Goal: Information Seeking & Learning: Find contact information

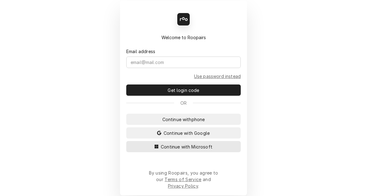
click at [193, 150] on span "Continue with Microsoft" at bounding box center [187, 147] width 54 height 7
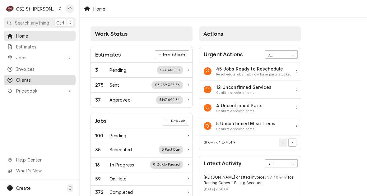
click at [27, 78] on span "Clients" at bounding box center [44, 80] width 56 height 7
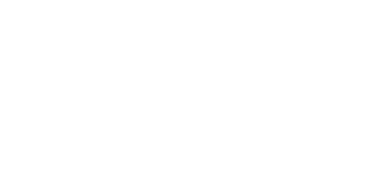
click at [47, 7] on div "Dynamic Content Wrapper" at bounding box center [183, 98] width 367 height 196
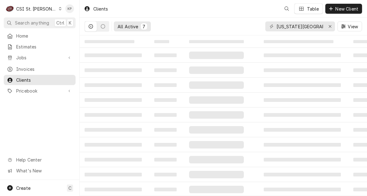
click at [58, 7] on div "Dynamic Content Wrapper" at bounding box center [59, 9] width 3 height 4
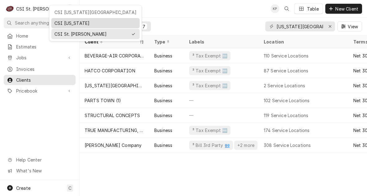
click at [63, 23] on div "CSI [US_STATE]" at bounding box center [95, 23] width 82 height 7
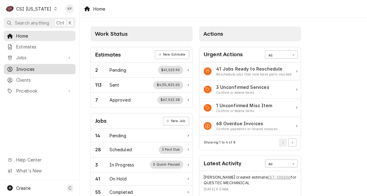
click at [30, 67] on span "Invoices" at bounding box center [44, 69] width 56 height 7
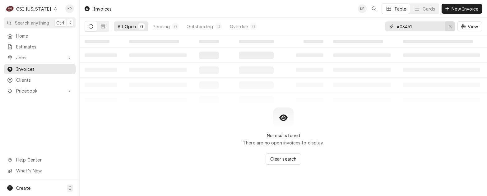
click at [367, 25] on icon "Erase input" at bounding box center [449, 26] width 3 height 4
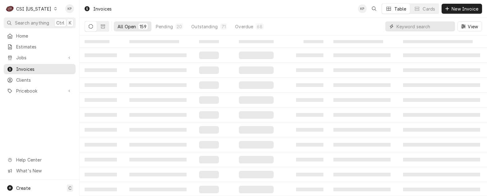
paste input "Atria Senior Living"
type input "Atria Senior Living"
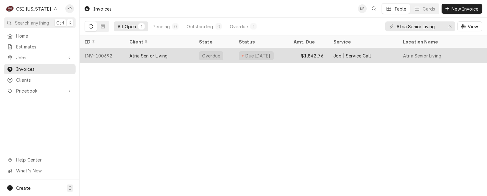
click at [92, 54] on div "INV-100692" at bounding box center [102, 55] width 45 height 15
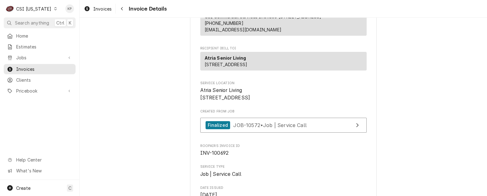
scroll to position [124, 0]
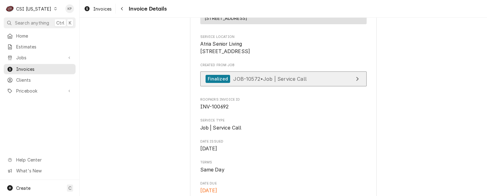
click at [214, 83] on div "Finalized" at bounding box center [218, 79] width 25 height 8
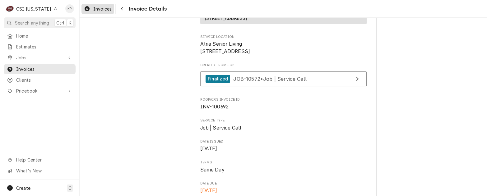
click at [100, 10] on span "Invoices" at bounding box center [102, 9] width 18 height 7
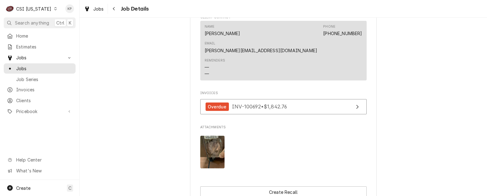
scroll to position [591, 0]
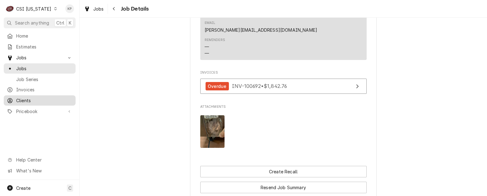
click at [27, 100] on span "Clients" at bounding box center [44, 100] width 56 height 7
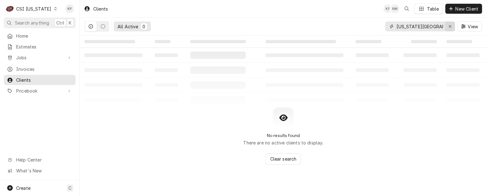
click at [450, 25] on icon "Erase input" at bounding box center [449, 26] width 3 height 4
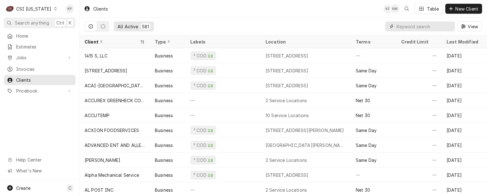
paste input "Atria Senior Living"
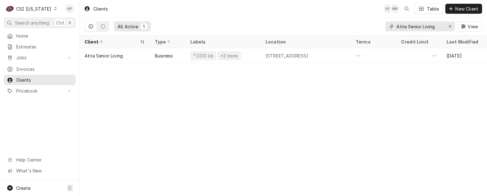
type input "Atria Senior Living"
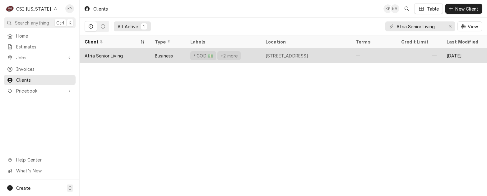
click at [116, 55] on div "Atria Senior Living" at bounding box center [104, 56] width 38 height 7
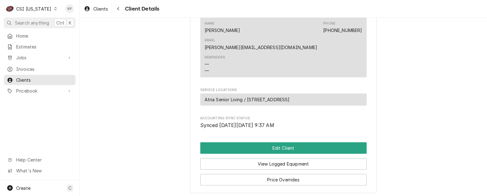
scroll to position [303, 0]
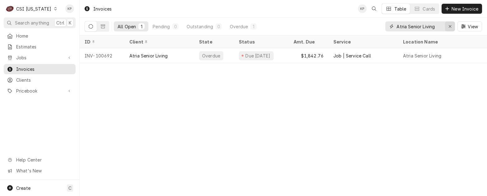
click at [451, 26] on icon "Erase input" at bounding box center [449, 26] width 3 height 4
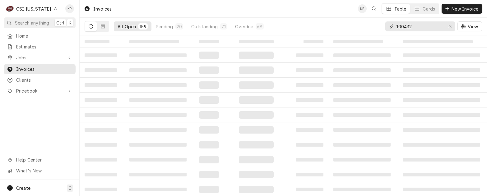
type input "100432"
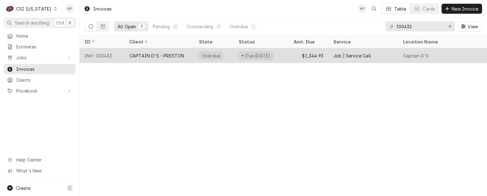
click at [103, 56] on div "INV-100432" at bounding box center [102, 55] width 45 height 15
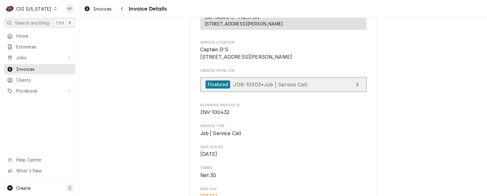
scroll to position [156, 0]
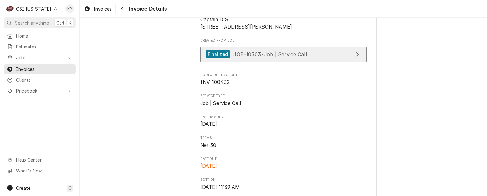
click at [210, 59] on div "Finalized" at bounding box center [218, 54] width 25 height 8
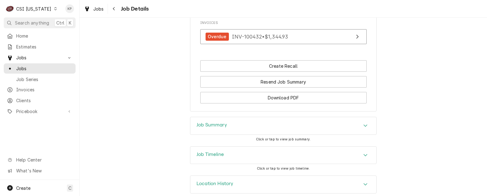
scroll to position [591, 0]
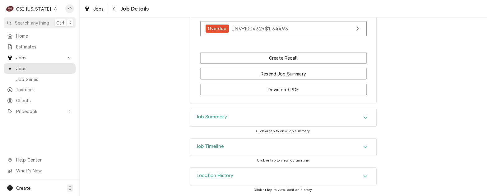
click at [363, 117] on icon "Accordion Header" at bounding box center [365, 117] width 4 height 5
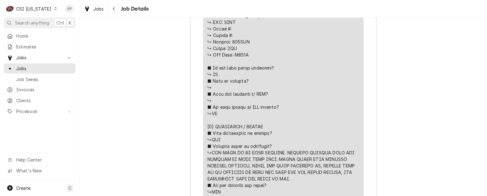
scroll to position [933, 0]
click at [27, 98] on span "Clients" at bounding box center [44, 100] width 56 height 7
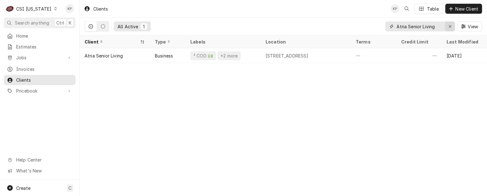
click at [449, 27] on icon "Erase input" at bounding box center [450, 26] width 2 height 2
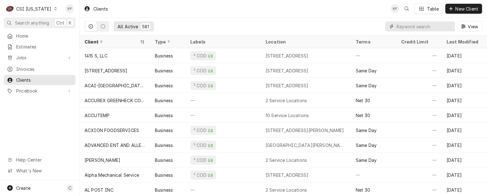
click at [415, 25] on input "Dynamic Content Wrapper" at bounding box center [424, 26] width 55 height 10
paste input "CAPTAIN D'S - PRESTON"
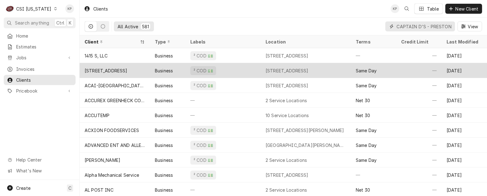
scroll to position [0, 7]
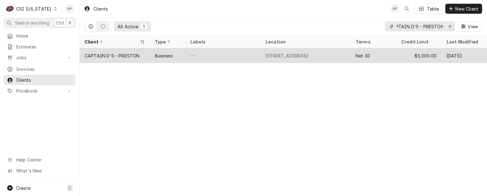
type input "CAPTAIN D'S - PRESTON"
click at [116, 53] on div "CAPTAIN D'S - PRESTON" at bounding box center [112, 56] width 55 height 7
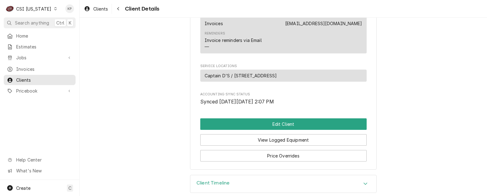
scroll to position [295, 0]
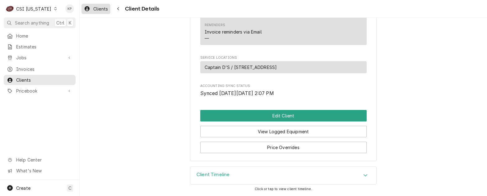
click at [101, 8] on span "Clients" at bounding box center [100, 9] width 15 height 7
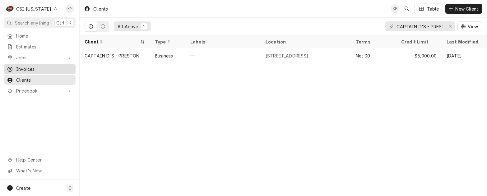
click at [25, 66] on span "Invoices" at bounding box center [44, 69] width 56 height 7
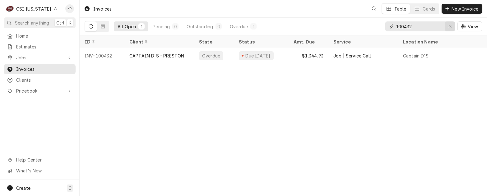
click at [449, 26] on icon "Erase input" at bounding box center [449, 26] width 3 height 4
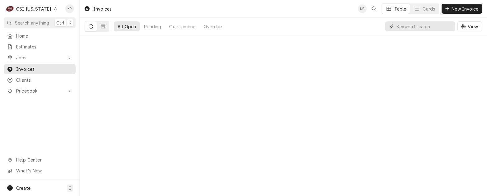
click at [449, 27] on input "Dynamic Content Wrapper" at bounding box center [424, 26] width 55 height 10
click at [411, 28] on input "Dynamic Content Wrapper" at bounding box center [424, 26] width 55 height 10
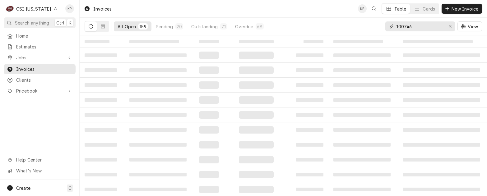
type input "100746"
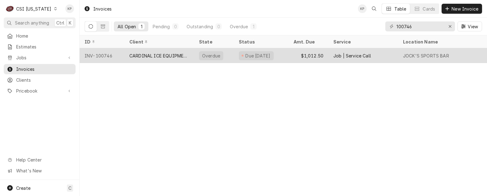
click at [108, 53] on div "INV-100746" at bounding box center [102, 55] width 45 height 15
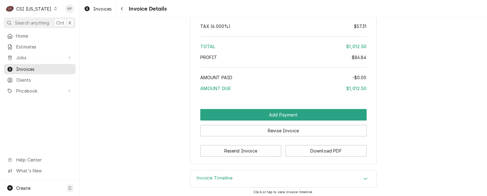
scroll to position [1117, 0]
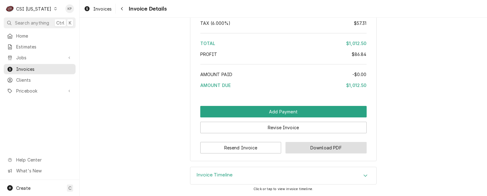
click at [305, 147] on button "Download PDF" at bounding box center [326, 148] width 81 height 12
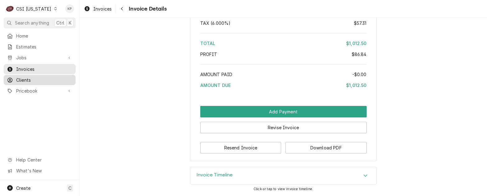
click at [19, 77] on span "Clients" at bounding box center [44, 80] width 56 height 7
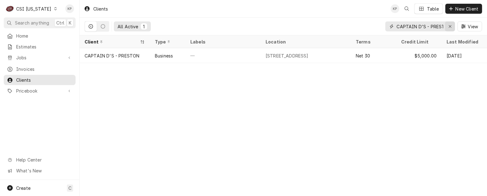
click at [449, 27] on icon "Erase input" at bounding box center [450, 26] width 2 height 2
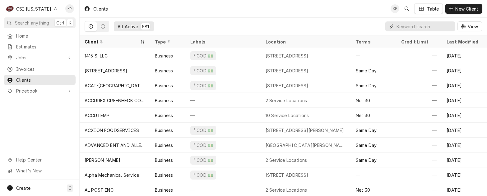
paste input "CARDINAL ICE EQUIPMENT"
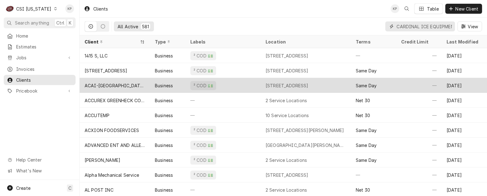
scroll to position [0, 14]
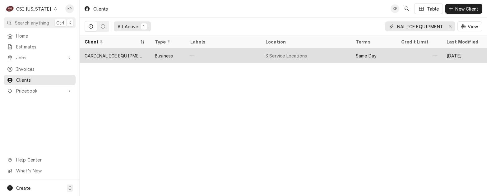
type input "CARDINAL ICE EQUIPMENT"
click at [96, 55] on div "CARDINAL ICE EQUIPMENT" at bounding box center [115, 56] width 60 height 7
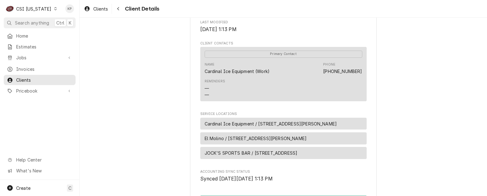
scroll to position [249, 0]
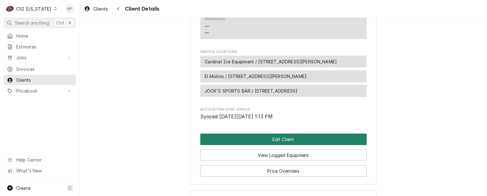
click at [299, 145] on button "Edit Client" at bounding box center [283, 140] width 166 height 12
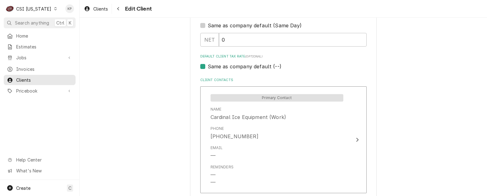
scroll to position [435, 0]
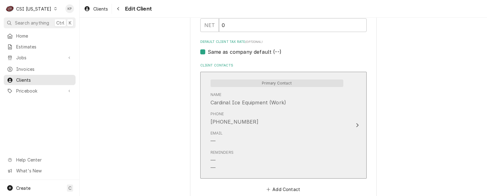
drag, startPoint x: 279, startPoint y: 127, endPoint x: 228, endPoint y: 123, distance: 50.8
click at [228, 123] on div "Phone [PHONE_NUMBER]" at bounding box center [277, 118] width 133 height 19
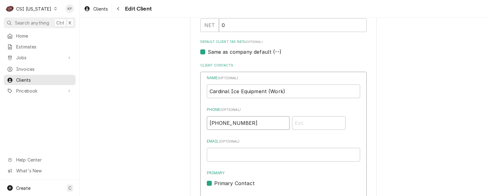
drag, startPoint x: 249, startPoint y: 122, endPoint x: 209, endPoint y: 122, distance: 39.8
click at [209, 122] on input "(502) 966-4579" at bounding box center [248, 123] width 83 height 14
drag, startPoint x: 207, startPoint y: 123, endPoint x: 248, endPoint y: 123, distance: 40.7
click at [248, 123] on input "(502) 966-4579" at bounding box center [248, 123] width 83 height 14
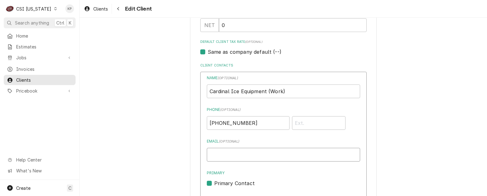
click at [283, 151] on input "Email ( optional )" at bounding box center [283, 155] width 153 height 14
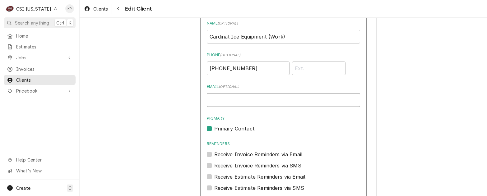
scroll to position [498, 0]
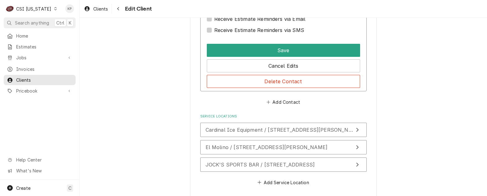
scroll to position [653, 0]
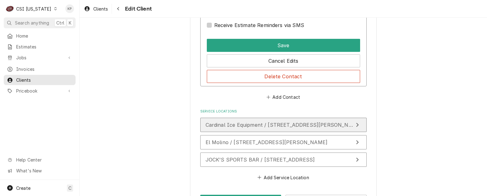
click at [315, 125] on span "Cardinal Ice Equipment / 3311 Gilmore Industial Blvd, Louisville, KY 40213" at bounding box center [284, 125] width 156 height 6
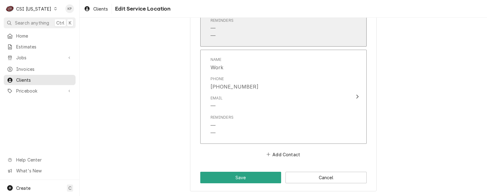
scroll to position [612, 0]
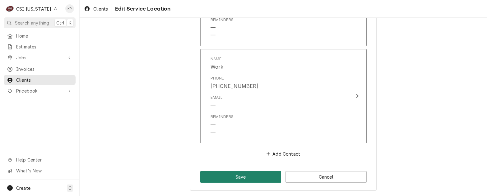
click at [246, 177] on button "Save" at bounding box center [240, 177] width 81 height 12
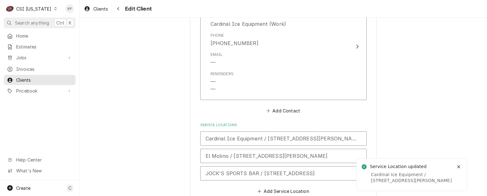
scroll to position [551, 0]
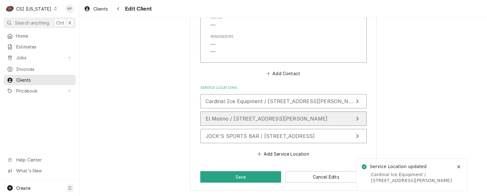
click at [294, 119] on span "El Molino / [STREET_ADDRESS][PERSON_NAME]" at bounding box center [267, 119] width 122 height 6
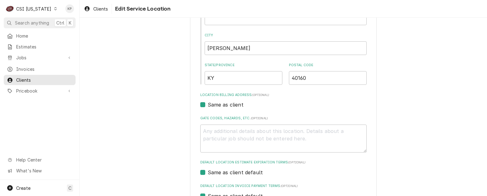
scroll to position [210, 0]
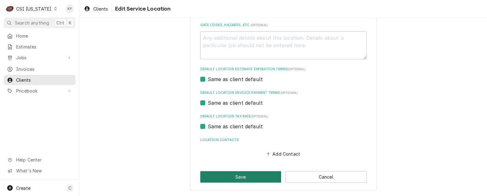
click at [247, 179] on button "Save" at bounding box center [240, 177] width 81 height 12
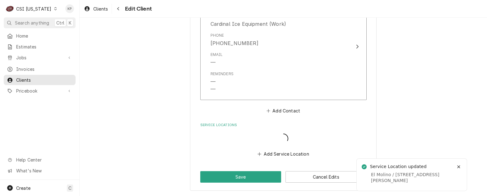
scroll to position [514, 0]
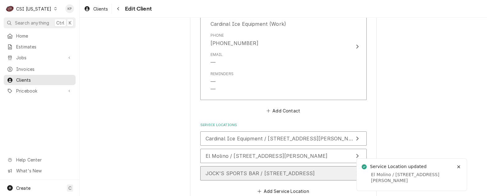
click at [290, 174] on span "JOCK'S SPORTS BAR / [STREET_ADDRESS]" at bounding box center [260, 173] width 109 height 6
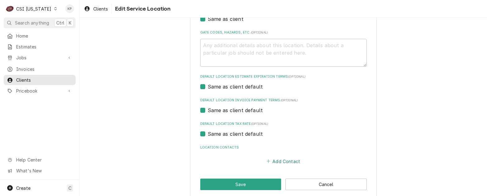
scroll to position [210, 0]
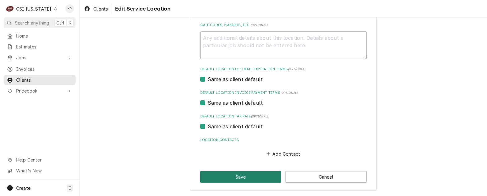
click at [251, 176] on button "Save" at bounding box center [240, 177] width 81 height 12
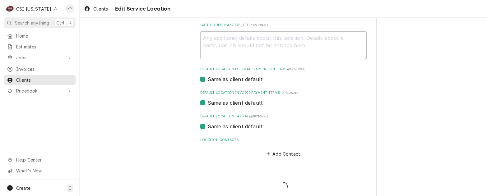
type textarea "x"
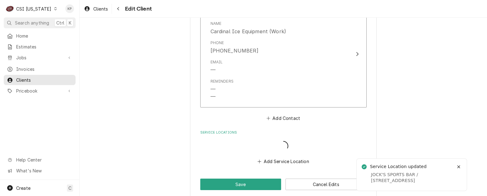
scroll to position [507, 0]
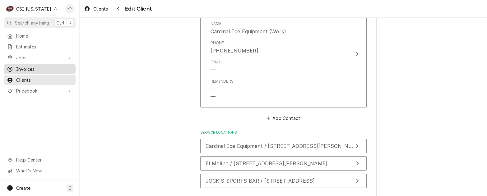
click at [25, 67] on span "Invoices" at bounding box center [44, 69] width 56 height 7
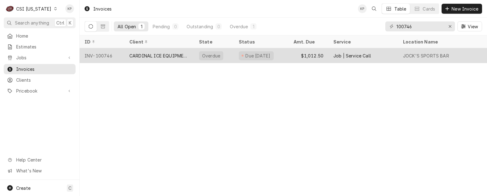
click at [99, 55] on div "INV-100746" at bounding box center [102, 55] width 45 height 15
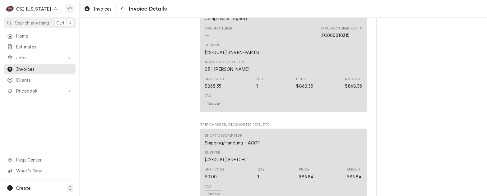
scroll to position [498, 0]
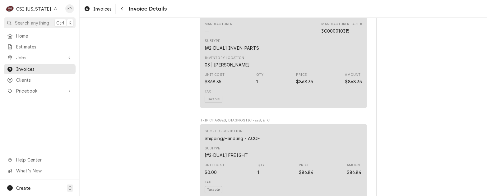
drag, startPoint x: 21, startPoint y: 77, endPoint x: 88, endPoint y: 81, distance: 67.3
click at [21, 77] on span "Clients" at bounding box center [44, 80] width 56 height 7
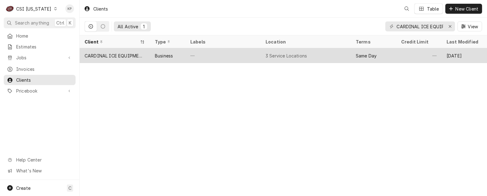
click at [111, 53] on div "CARDINAL ICE EQUIPMENT" at bounding box center [115, 56] width 60 height 7
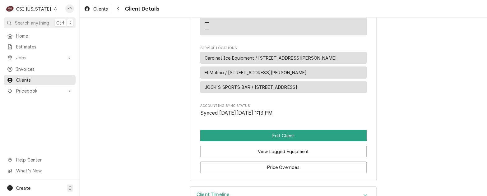
scroll to position [186, 0]
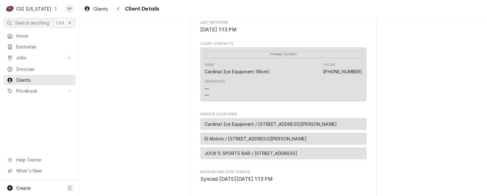
click at [275, 91] on div "Reminders — —" at bounding box center [284, 88] width 158 height 23
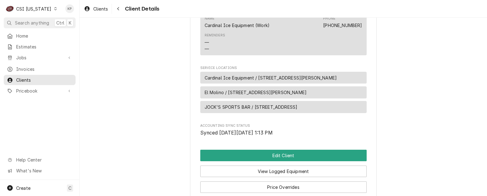
scroll to position [280, 0]
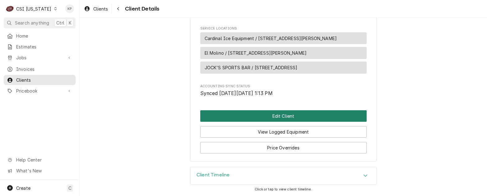
click at [289, 116] on button "Edit Client" at bounding box center [283, 116] width 166 height 12
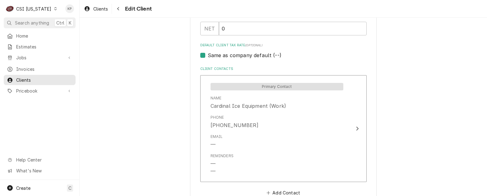
scroll to position [435, 0]
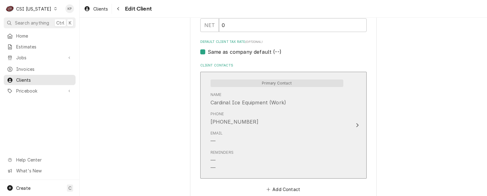
click at [356, 125] on icon "Update Contact" at bounding box center [357, 125] width 2 height 4
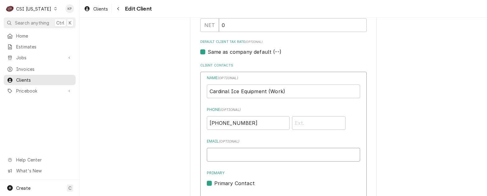
click at [222, 153] on input "Email ( optional )" at bounding box center [283, 155] width 153 height 14
paste input "[PERSON_NAME][EMAIL_ADDRESS][DOMAIN_NAME]"
type input "[PERSON_NAME][EMAIL_ADDRESS][DOMAIN_NAME]"
click at [302, 121] on input "Phone" at bounding box center [319, 123] width 54 height 14
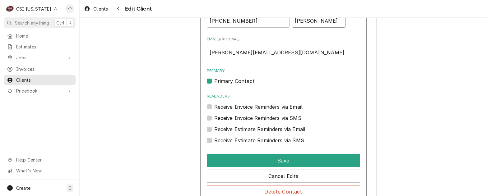
scroll to position [560, 0]
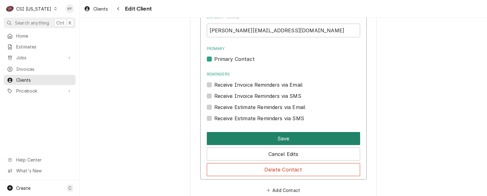
type input "[PERSON_NAME]"
click at [288, 139] on button "Save" at bounding box center [283, 138] width 153 height 13
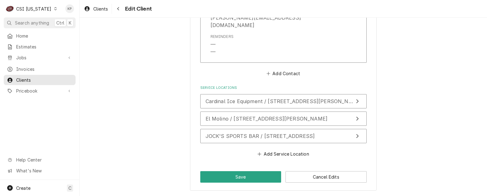
scroll to position [551, 0]
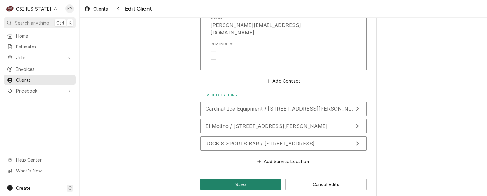
click at [255, 179] on button "Save" at bounding box center [240, 185] width 81 height 12
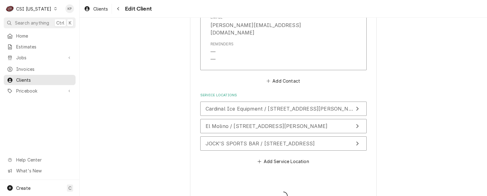
type textarea "x"
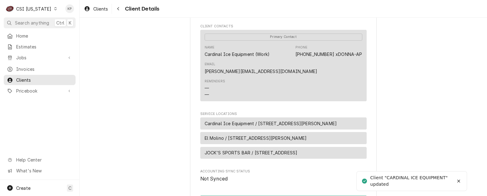
scroll to position [218, 0]
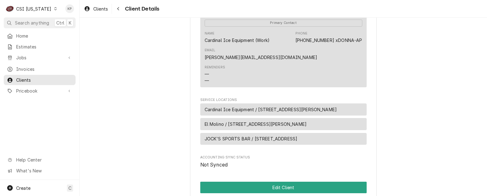
drag, startPoint x: 23, startPoint y: 67, endPoint x: 92, endPoint y: 69, distance: 69.1
click at [23, 67] on span "Invoices" at bounding box center [44, 69] width 56 height 7
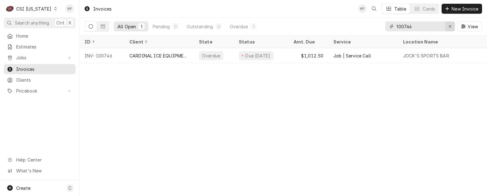
click at [448, 25] on icon "Erase input" at bounding box center [449, 26] width 3 height 4
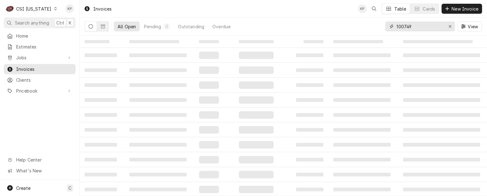
type input "100749"
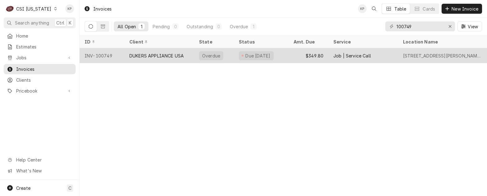
click at [139, 56] on div "DUKERS APPLIANCE USA" at bounding box center [156, 56] width 54 height 7
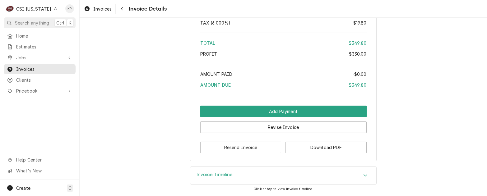
scroll to position [1169, 0]
click at [307, 147] on button "Download PDF" at bounding box center [326, 148] width 81 height 12
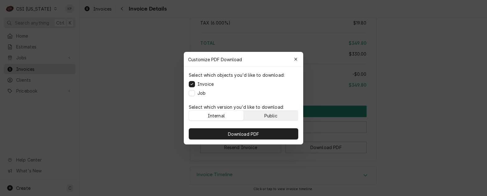
click at [281, 114] on button "Public" at bounding box center [271, 116] width 54 height 10
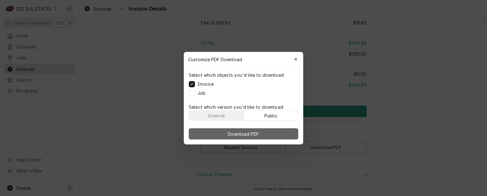
click at [286, 132] on button "Download PDF" at bounding box center [243, 133] width 109 height 11
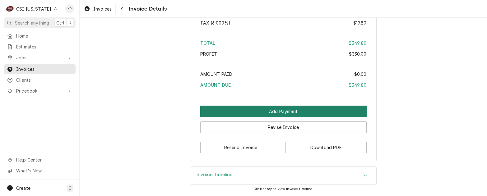
click at [245, 113] on button "Add Payment" at bounding box center [283, 112] width 166 height 12
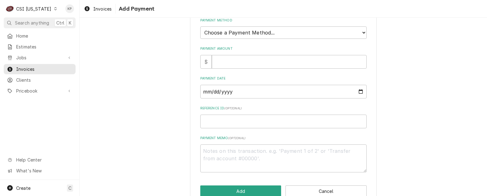
scroll to position [70, 0]
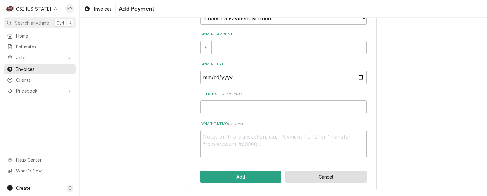
click at [307, 176] on button "Cancel" at bounding box center [326, 177] width 81 height 12
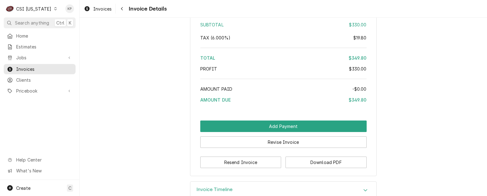
scroll to position [1168, 0]
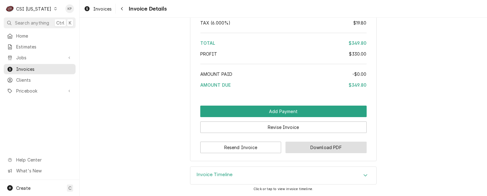
click at [310, 151] on button "Download PDF" at bounding box center [326, 148] width 81 height 12
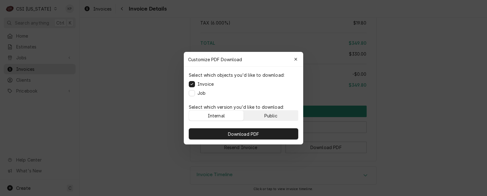
click at [281, 114] on button "Public" at bounding box center [271, 116] width 54 height 10
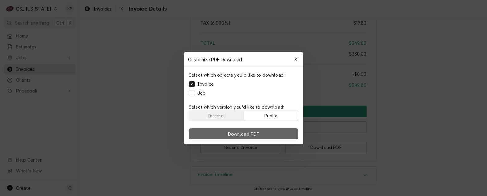
click at [284, 132] on button "Download PDF" at bounding box center [243, 133] width 109 height 11
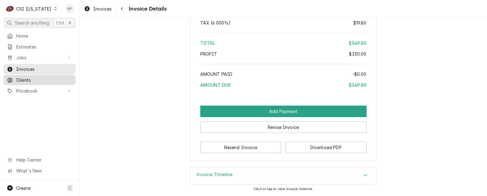
drag, startPoint x: 20, startPoint y: 79, endPoint x: 25, endPoint y: 77, distance: 5.3
click at [20, 79] on span "Clients" at bounding box center [44, 80] width 56 height 7
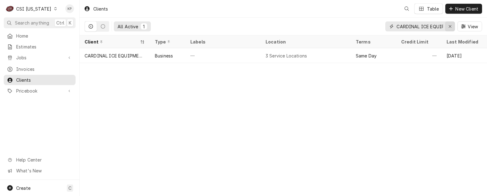
click at [450, 25] on icon "Erase input" at bounding box center [449, 26] width 3 height 4
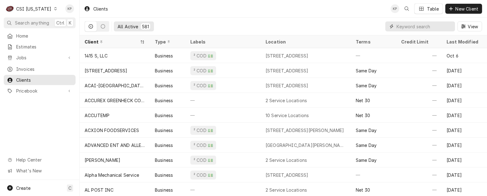
paste input "DUKERS APPLIANCE USA"
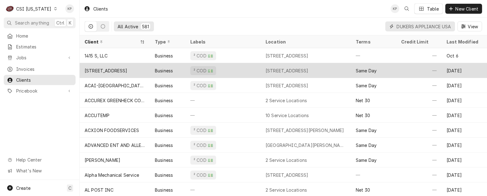
scroll to position [0, 9]
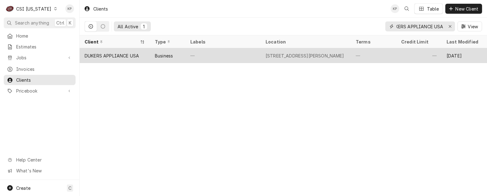
type input "DUKERS APPLIANCE USA"
click at [126, 53] on div "DUKERS APPLIANCE USA" at bounding box center [112, 56] width 54 height 7
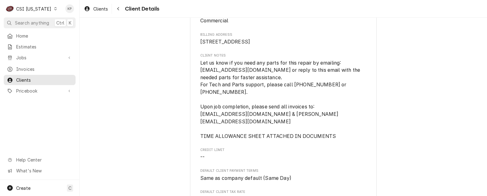
scroll to position [62, 0]
drag, startPoint x: 198, startPoint y: 121, endPoint x: 255, endPoint y: 123, distance: 56.9
click at [255, 123] on span "Let us know if you need any parts for this repair by emailing: [EMAIL_ADDRESS][…" at bounding box center [280, 99] width 161 height 79
click at [198, 120] on div "DUKERS APPLIANCE USA Client Type Business Industry Type Commercial Billing Addr…" at bounding box center [283, 190] width 187 height 459
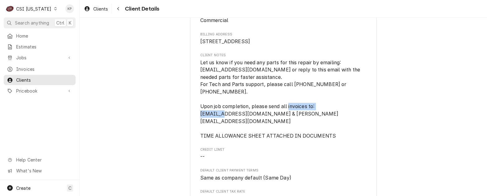
drag, startPoint x: 235, startPoint y: 120, endPoint x: 196, endPoint y: 119, distance: 38.9
click at [196, 119] on div "DUKERS APPLIANCE USA Client Type Business Industry Type Commercial Billing Addr…" at bounding box center [283, 190] width 187 height 459
drag, startPoint x: 196, startPoint y: 119, endPoint x: 216, endPoint y: 121, distance: 19.6
copy span "invoice@dukersusa.com"
drag, startPoint x: 351, startPoint y: 154, endPoint x: 333, endPoint y: 134, distance: 26.9
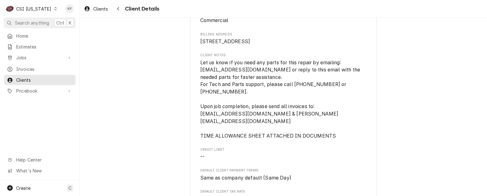
click at [350, 154] on span "--" at bounding box center [283, 156] width 166 height 7
drag, startPoint x: 326, startPoint y: 121, endPoint x: 263, endPoint y: 120, distance: 62.8
click at [263, 120] on span "Let us know if you need any parts for this repair by emailing: parts@dukersusa.…" at bounding box center [283, 99] width 166 height 81
copy span "supreethi@dukersusa.com"
click at [313, 156] on span "--" at bounding box center [283, 156] width 166 height 7
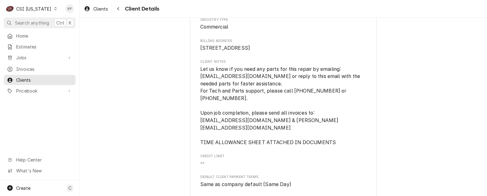
scroll to position [55, 0]
click at [129, 107] on div "DUKERS APPLIANCE USA Client Type Business Industry Type Commercial Billing Addr…" at bounding box center [283, 198] width 407 height 470
click at [399, 45] on div "DUKERS APPLIANCE USA Client Type Business Industry Type Commercial Billing Addr…" at bounding box center [283, 198] width 407 height 470
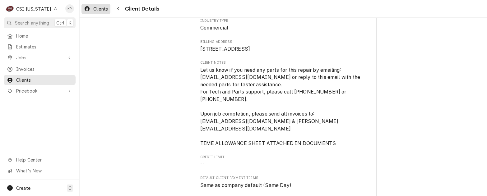
click at [94, 8] on span "Clients" at bounding box center [100, 9] width 15 height 7
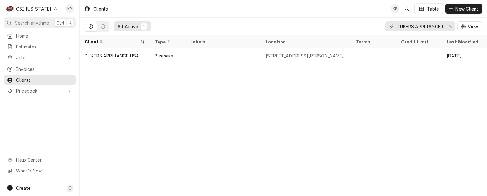
click at [449, 27] on icon "Erase input" at bounding box center [449, 26] width 3 height 4
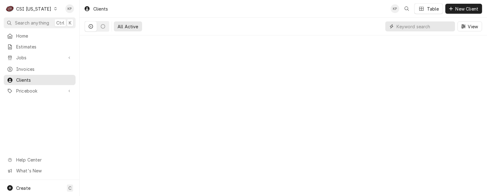
click at [421, 29] on input "Dynamic Content Wrapper" at bounding box center [424, 26] width 55 height 10
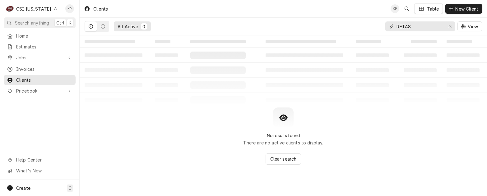
click at [404, 27] on input "RETAS" at bounding box center [420, 26] width 47 height 10
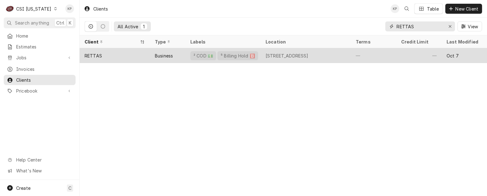
type input "RETTAS"
click at [170, 56] on div "Business" at bounding box center [164, 56] width 18 height 7
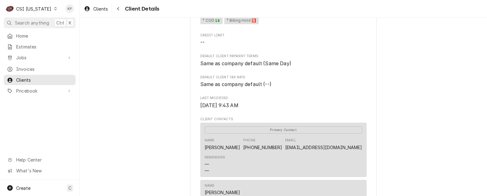
scroll to position [249, 0]
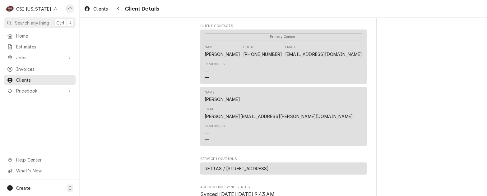
click at [233, 59] on div "Name [PERSON_NAME] Phone [PHONE_NUMBER] Email [EMAIL_ADDRESS][DOMAIN_NAME]" at bounding box center [284, 51] width 158 height 17
drag, startPoint x: 230, startPoint y: 70, endPoint x: 203, endPoint y: 70, distance: 27.1
click at [205, 59] on div "Name [PERSON_NAME] Phone [PHONE_NUMBER] Email [EMAIL_ADDRESS][DOMAIN_NAME]" at bounding box center [284, 51] width 158 height 17
copy div "[PERSON_NAME]"
click at [412, 87] on div "RETTAS Client Type Business Industry Type Commercial Billing Address [STREET_AD…" at bounding box center [283, 18] width 407 height 499
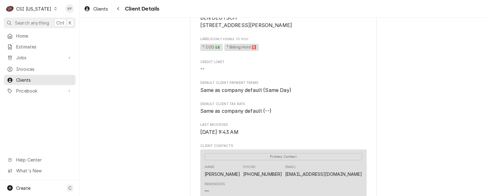
scroll to position [62, 0]
